Goal: Book appointment/travel/reservation

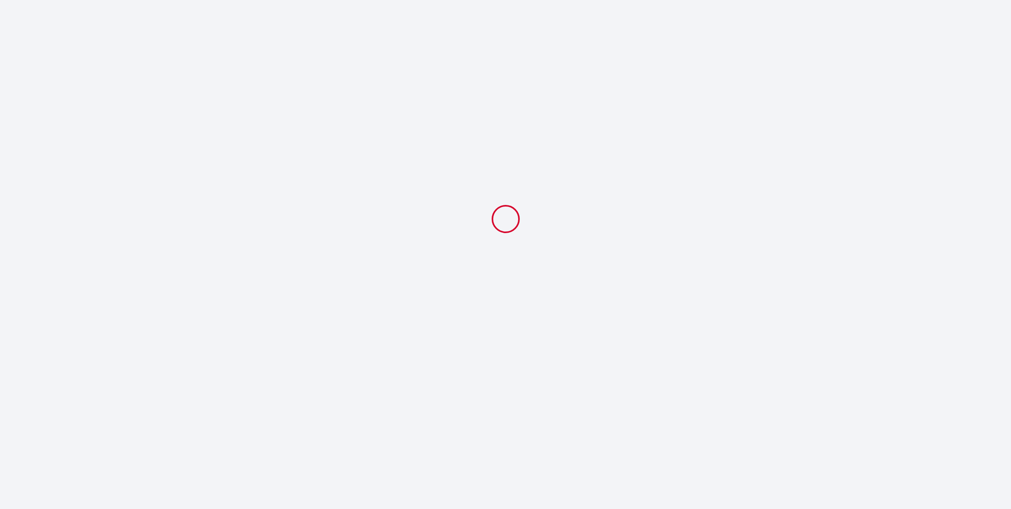
select select
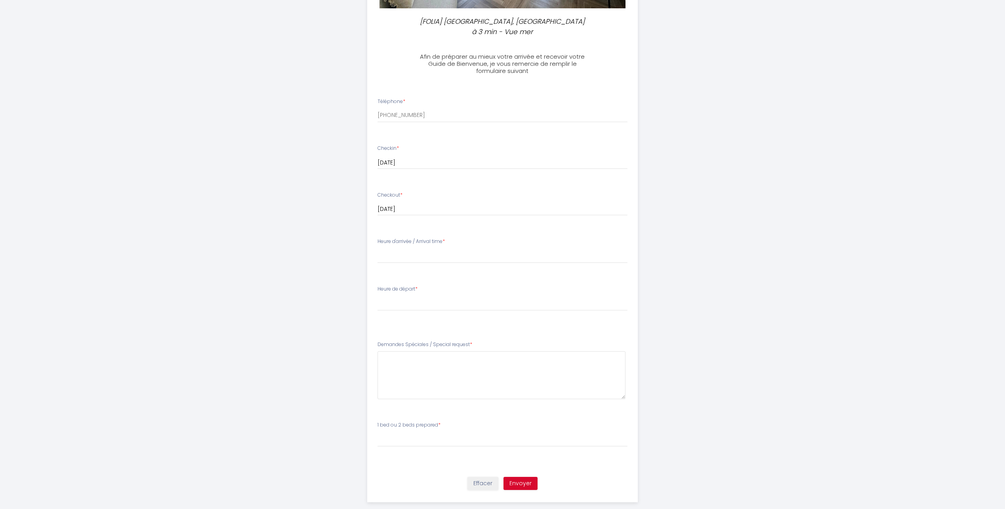
scroll to position [226, 0]
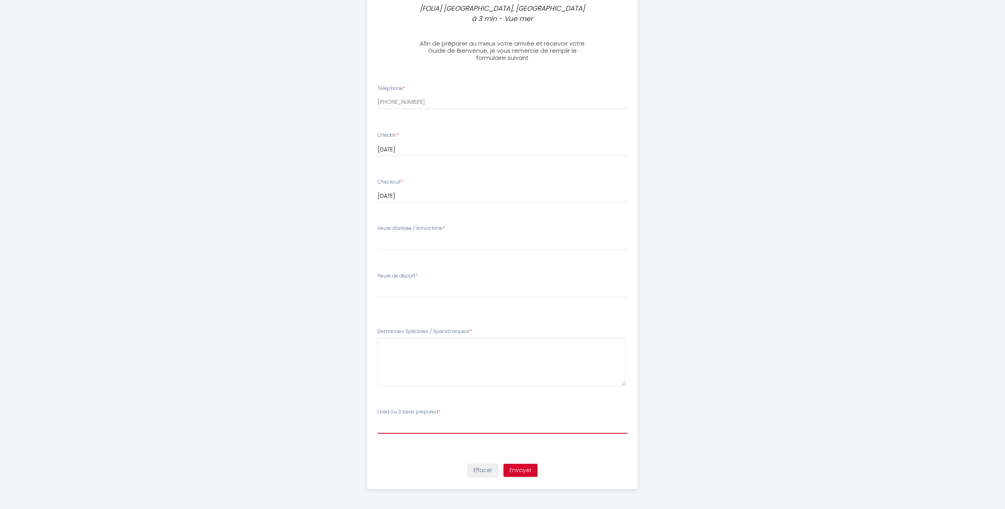
click at [394, 422] on select "Veuillez Choisir1 bed ou 2 beds prepared 1 lit (réservation pour 2 personnes) /…" at bounding box center [502, 425] width 250 height 15
select select "1 lit (réservation pour 2 personnes) / 1 bed (booking for 2 people)"
click at [377, 418] on select "Veuillez Choisir1 bed ou 2 beds prepared 1 lit (réservation pour 2 personnes) /…" at bounding box center [502, 425] width 250 height 15
click at [386, 233] on div "Heure d'arrivée / Arrival time * 15:00 15:30 16:00 16:30 17:00 17:30 18:00 18:3…" at bounding box center [502, 237] width 250 height 25
click at [390, 225] on label "Heure d'arrivée / Arrival time *" at bounding box center [410, 229] width 67 height 8
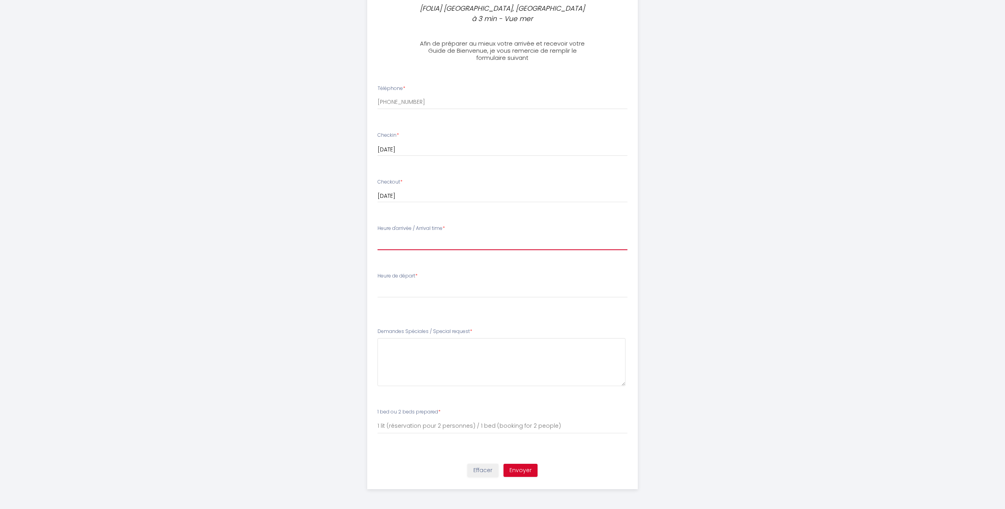
click at [390, 249] on select "15:00 15:30 16:00 16:30 17:00 17:30 18:00 18:30 19:00 19:30 20:00 20:30 21:00 2…" at bounding box center [502, 242] width 250 height 15
select select "16:00"
click at [377, 235] on select "15:00 15:30 16:00 16:30 17:00 17:30 18:00 18:30 19:00 19:30 20:00 20:30 21:00 2…" at bounding box center [502, 242] width 250 height 15
click at [387, 295] on select "[PERSON_NAME] de départ 8:00 AM 9:00 AM 10:00 AM 10:30 AM" at bounding box center [502, 289] width 250 height 15
click at [387, 287] on select "[PERSON_NAME] de départ 8:00 AM 9:00 AM 10:00 AM 10:30 AM" at bounding box center [502, 289] width 250 height 15
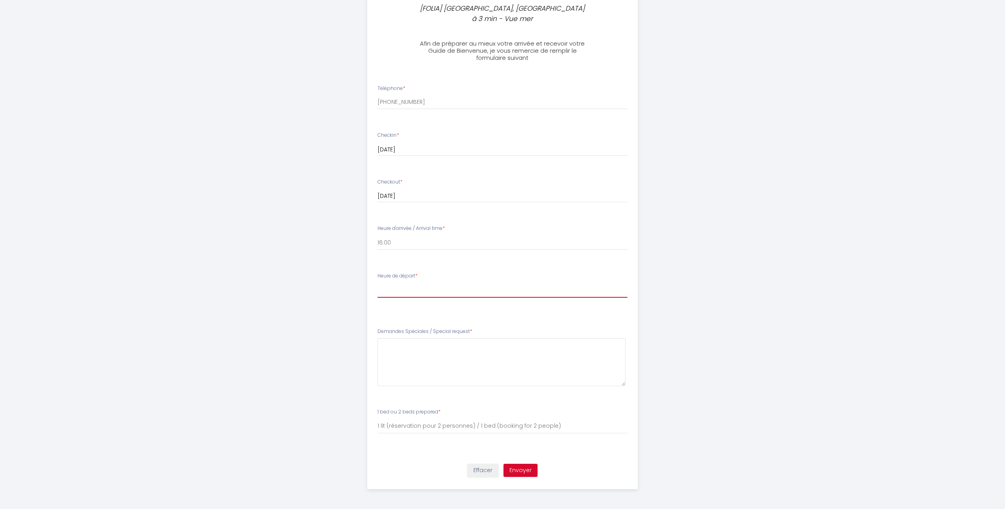
select select "10:30 AM"
click at [377, 282] on select "[PERSON_NAME] de départ 8:00 AM 9:00 AM 10:00 AM 10:30 AM" at bounding box center [502, 289] width 250 height 15
click at [435, 347] on request5 at bounding box center [501, 362] width 248 height 48
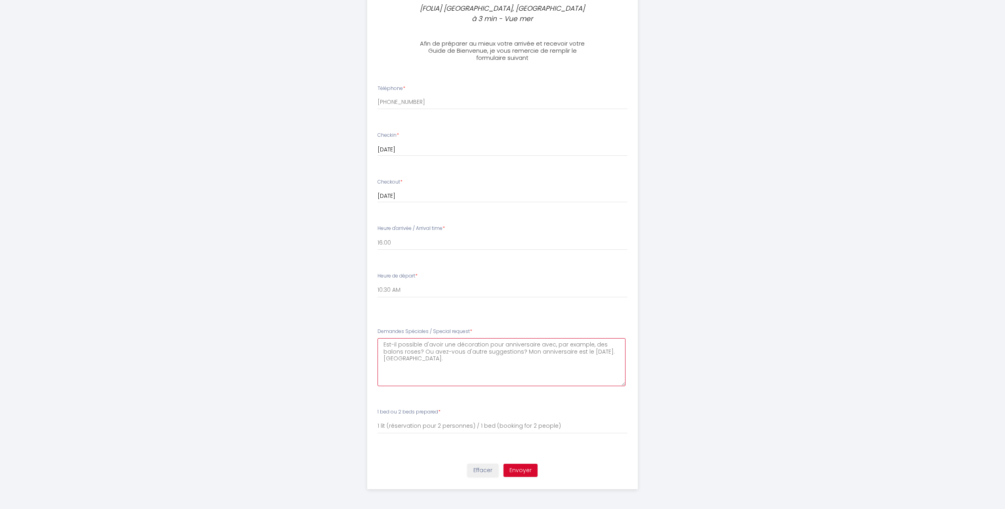
click at [610, 354] on request5 "Est-il possible d'avoir une décoration pour anniversaire avec, par example, des…" at bounding box center [501, 362] width 248 height 48
click at [519, 359] on request5 "Est-il possible d'avoir une décoration pour anniversaire avec, par example, des…" at bounding box center [501, 362] width 248 height 48
click at [478, 366] on request5 "Est-il possible d'avoir une décoration pour anniversaire avec, par example, des…" at bounding box center [501, 362] width 248 height 48
click at [518, 367] on request5 "Est-il possible d'avoir une décoration pour anniversaire avec, par example, des…" at bounding box center [501, 362] width 248 height 48
click at [522, 357] on request5 "Est-il possible d'avoir une décoration pour anniversaire avec, par example, des…" at bounding box center [501, 362] width 248 height 48
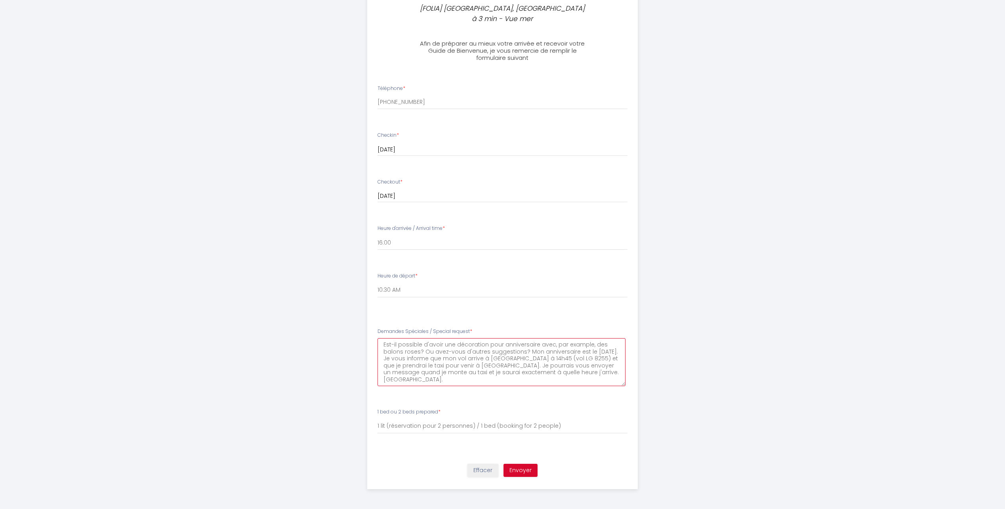
type request5 "Est-il possible d'avoir une décoration pour anniversaire avec, par example, des…"
click at [528, 470] on button "Envoyer" at bounding box center [520, 469] width 34 height 13
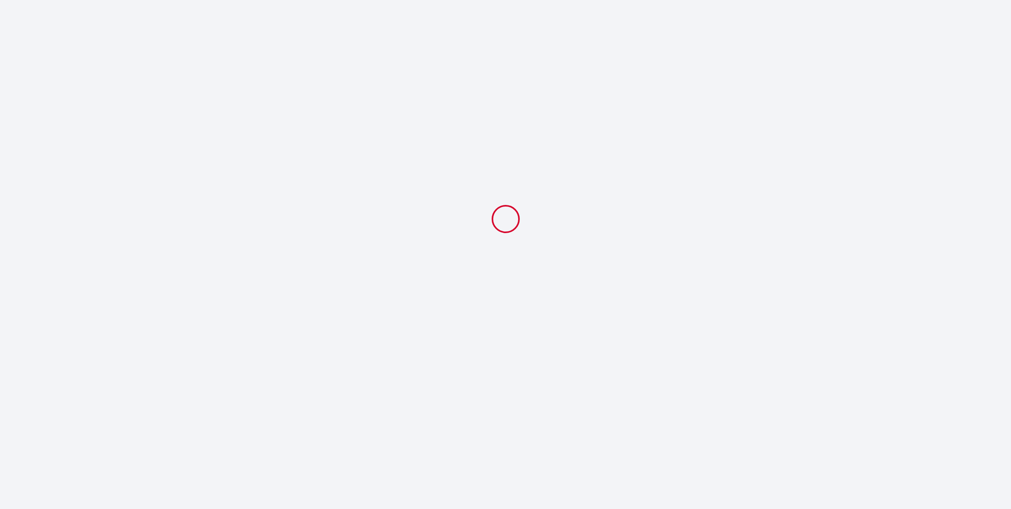
select select "16:00"
select select "10:30 AM"
select select "1 lit (réservation pour 2 personnes) / 1 bed (booking for 2 people)"
